Goal: Task Accomplishment & Management: Use online tool/utility

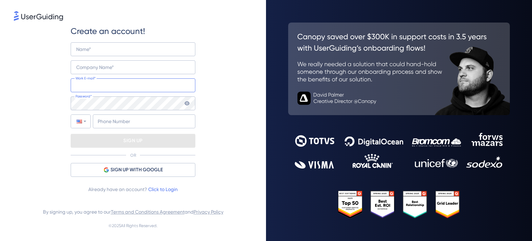
type input "[PERSON_NAME][EMAIL_ADDRESS][DOMAIN_NAME]"
type input "+31"
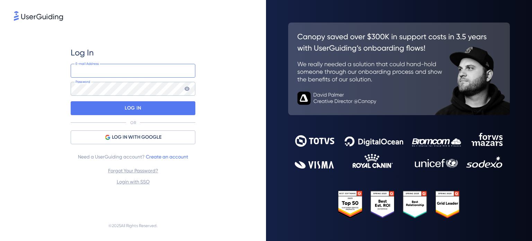
type input "[PERSON_NAME][EMAIL_ADDRESS][DOMAIN_NAME]"
click at [140, 34] on div "Log In [EMAIL_ADDRESS][DOMAIN_NAME] E-mail Address Password LOG IN OR LOG IN WI…" at bounding box center [133, 116] width 125 height 188
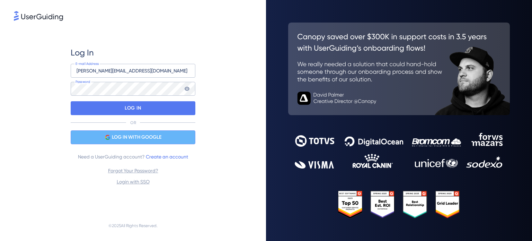
click at [129, 136] on span "LOG IN WITH GOOGLE" at bounding box center [137, 137] width 50 height 8
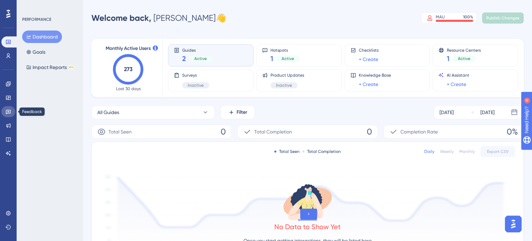
click at [8, 113] on icon at bounding box center [9, 112] width 6 height 6
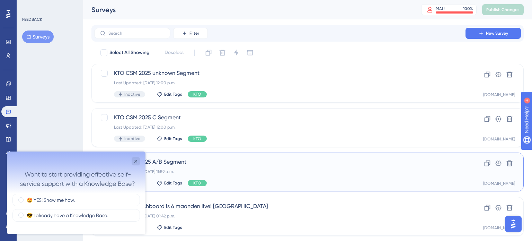
click at [197, 163] on span "KTO CSM 2025 A/B Segment" at bounding box center [280, 162] width 332 height 8
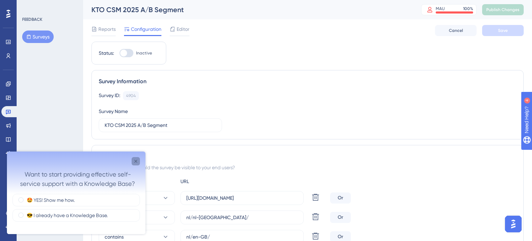
click at [133, 163] on icon "Close survey" at bounding box center [136, 161] width 6 height 6
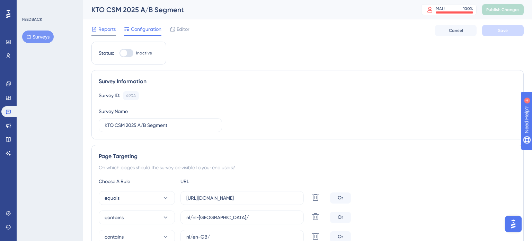
click at [108, 29] on span "Reports" at bounding box center [106, 29] width 17 height 8
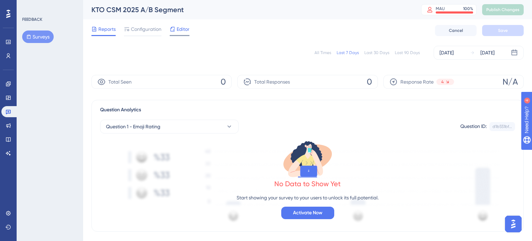
click at [178, 27] on span "Editor" at bounding box center [183, 29] width 13 height 8
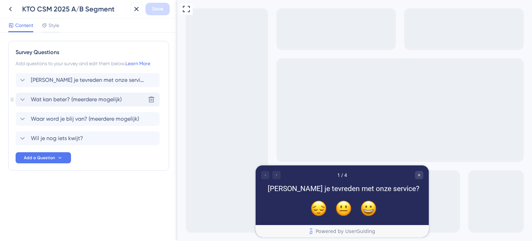
click at [74, 103] on div "Wat kan beter? (meerdere mogelijk) Delete" at bounding box center [88, 99] width 144 height 14
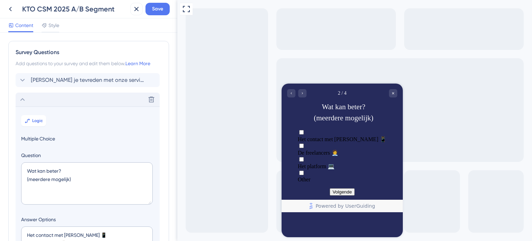
scroll to position [60, 0]
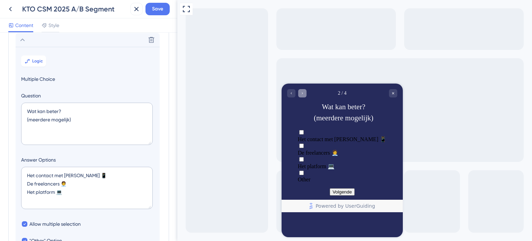
click at [302, 94] on icon "Go to Question 3" at bounding box center [302, 93] width 4 height 4
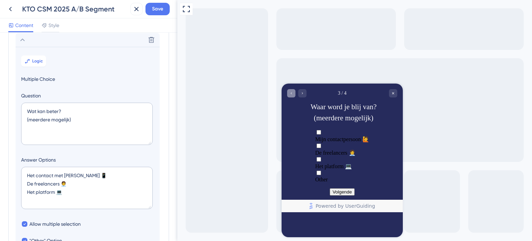
click at [293, 91] on div "Go to Question 2" at bounding box center [291, 93] width 8 height 8
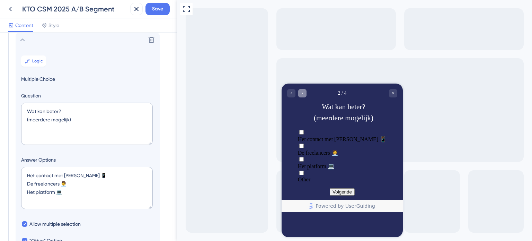
click at [299, 95] on div "Go to Question 3" at bounding box center [302, 93] width 8 height 8
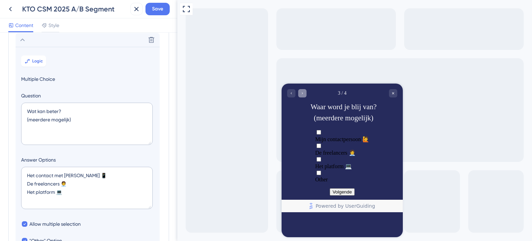
click at [299, 95] on div "Go to Question 4" at bounding box center [302, 93] width 8 height 8
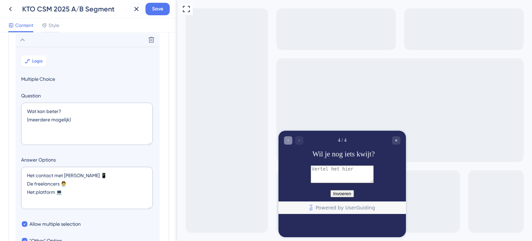
click at [285, 137] on div "Go to Question 3" at bounding box center [288, 140] width 8 height 8
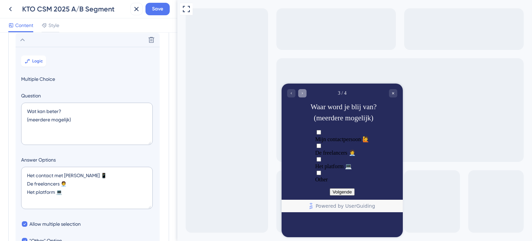
click at [301, 92] on icon "Go to Question 4" at bounding box center [302, 93] width 4 height 4
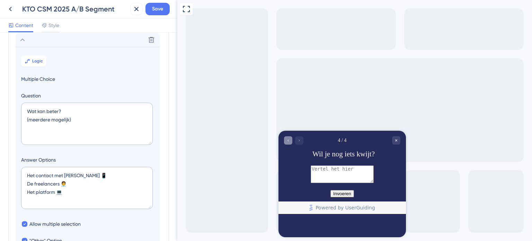
click at [286, 141] on icon "Go to Question 3" at bounding box center [288, 140] width 4 height 4
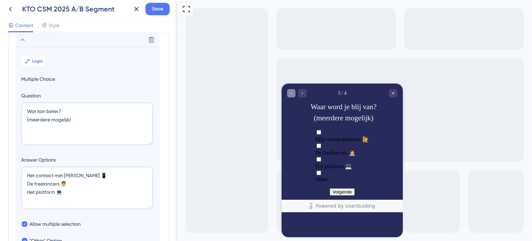
click at [286, 141] on div "3 / 4 Waar word je blij van? (meerdere mogelijk) Mijn contactpersoon 🙋 De freel…" at bounding box center [342, 147] width 121 height 129
click at [290, 92] on icon "Go to Question 2" at bounding box center [291, 93] width 4 height 4
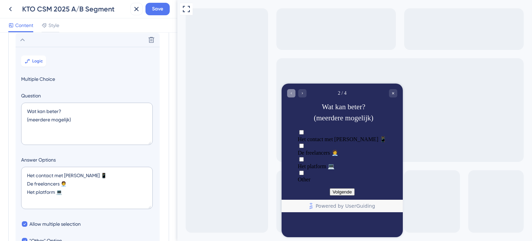
click at [290, 92] on icon "Go to Question 1" at bounding box center [291, 93] width 4 height 4
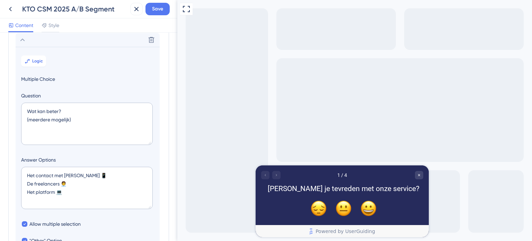
click at [276, 177] on div at bounding box center [270, 174] width 19 height 8
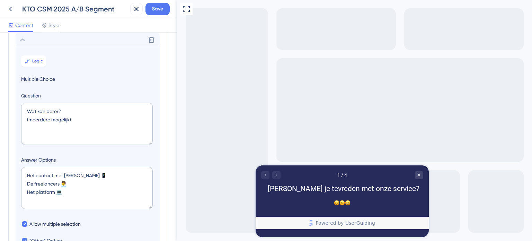
click at [341, 205] on icon "Rate neutral" at bounding box center [342, 203] width 6 height 6
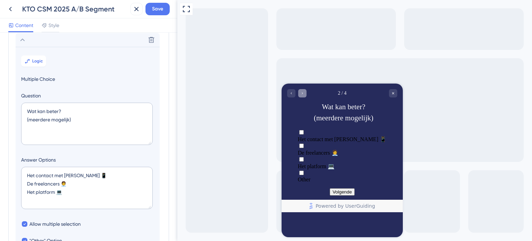
click at [305, 93] on div "Go to Question 3" at bounding box center [302, 93] width 8 height 8
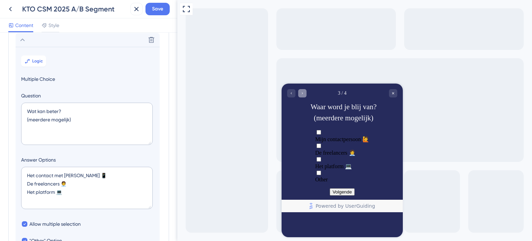
click at [301, 97] on div "Go to Question 4" at bounding box center [302, 93] width 8 height 8
